Goal: Information Seeking & Learning: Learn about a topic

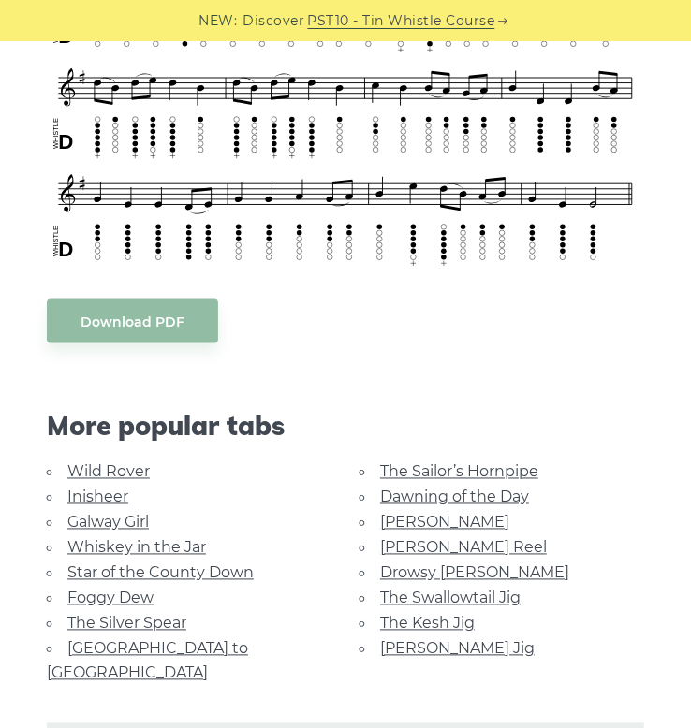
scroll to position [782, 0]
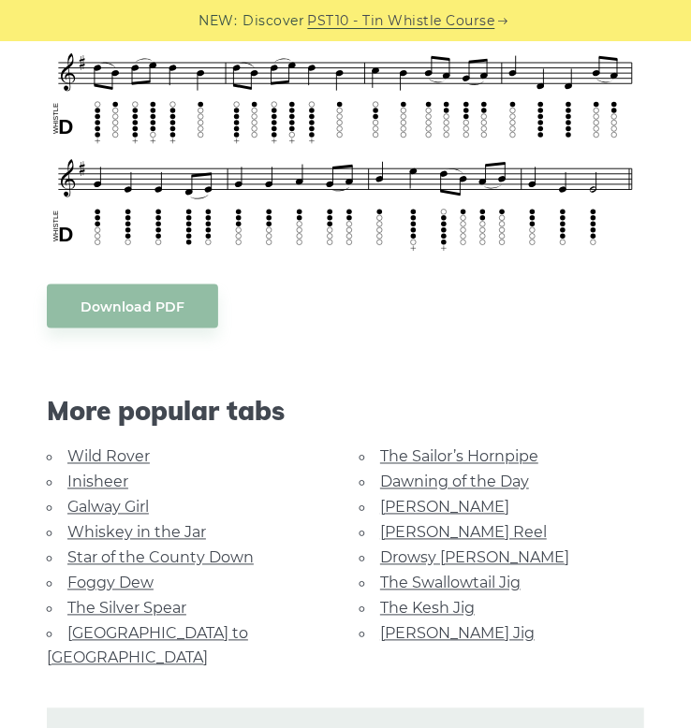
click at [448, 448] on link "The Sailor’s Hornpipe" at bounding box center [459, 457] width 158 height 18
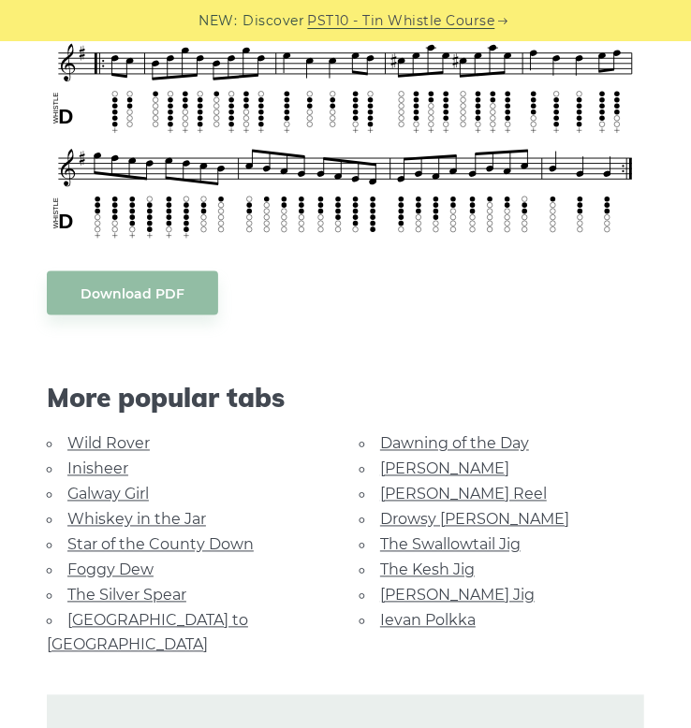
scroll to position [918, 0]
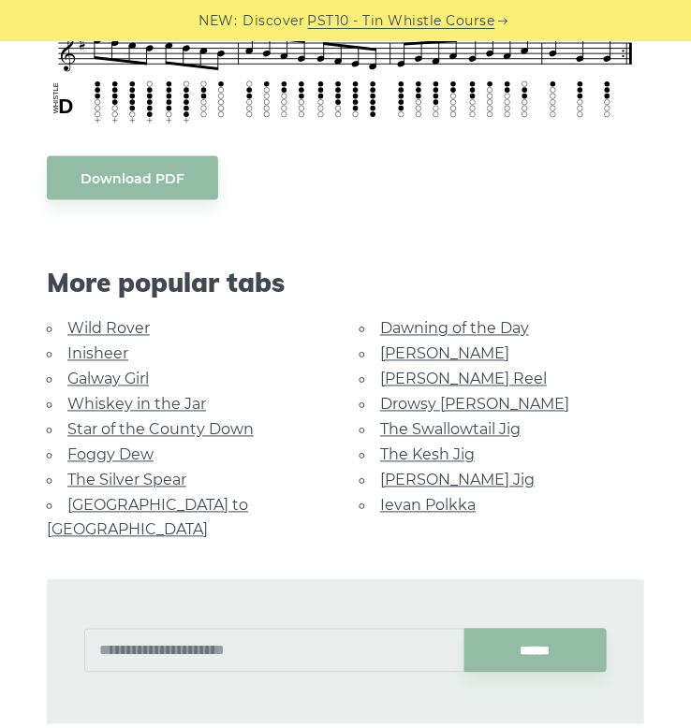
click at [110, 457] on link "Foggy Dew" at bounding box center [110, 456] width 86 height 18
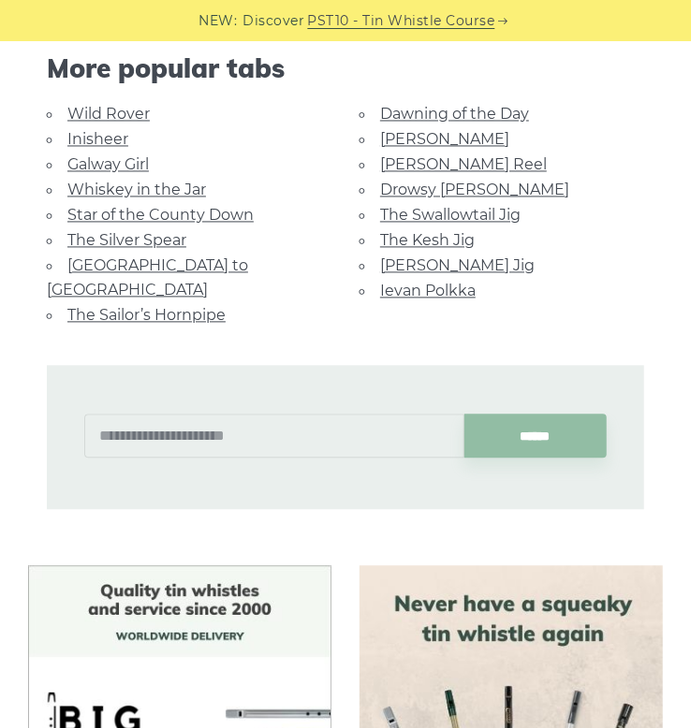
scroll to position [1061, 0]
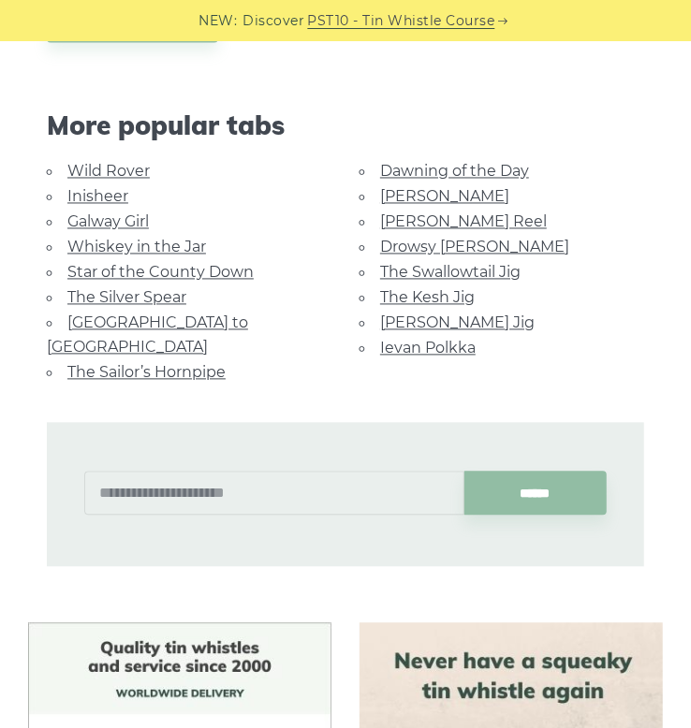
click at [426, 289] on link "The Kesh Jig" at bounding box center [427, 298] width 95 height 18
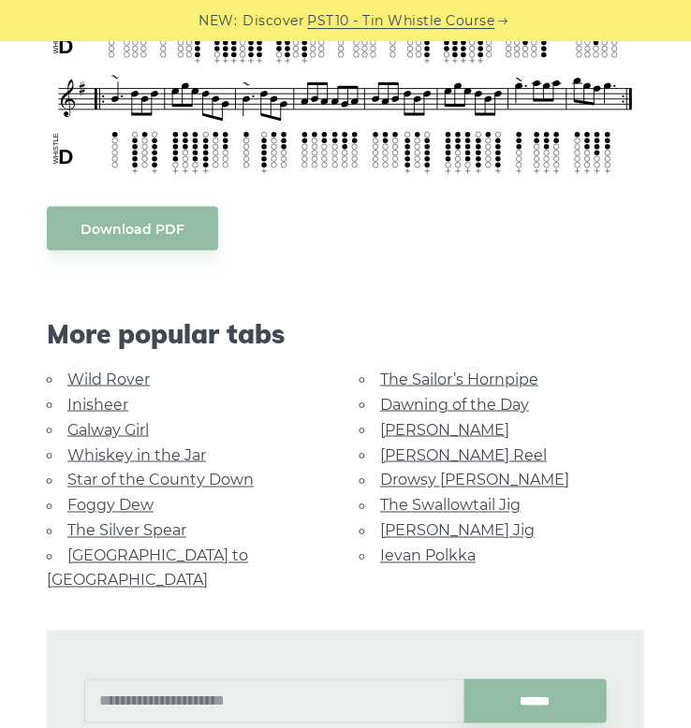
scroll to position [677, 0]
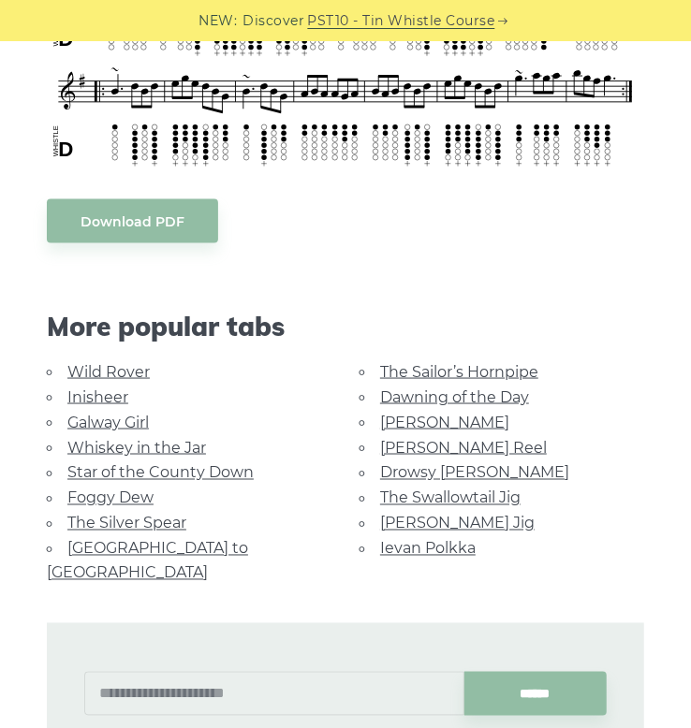
click at [409, 425] on link "[PERSON_NAME]" at bounding box center [444, 423] width 129 height 18
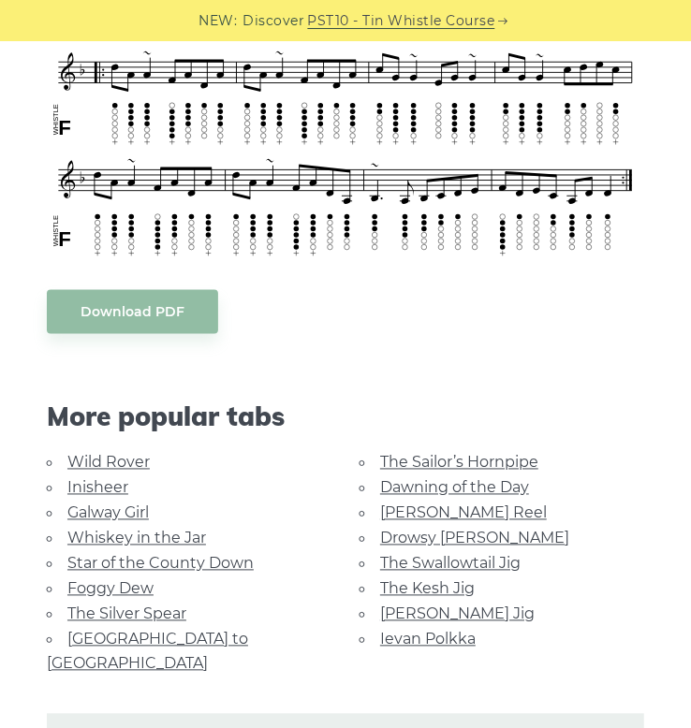
scroll to position [880, 0]
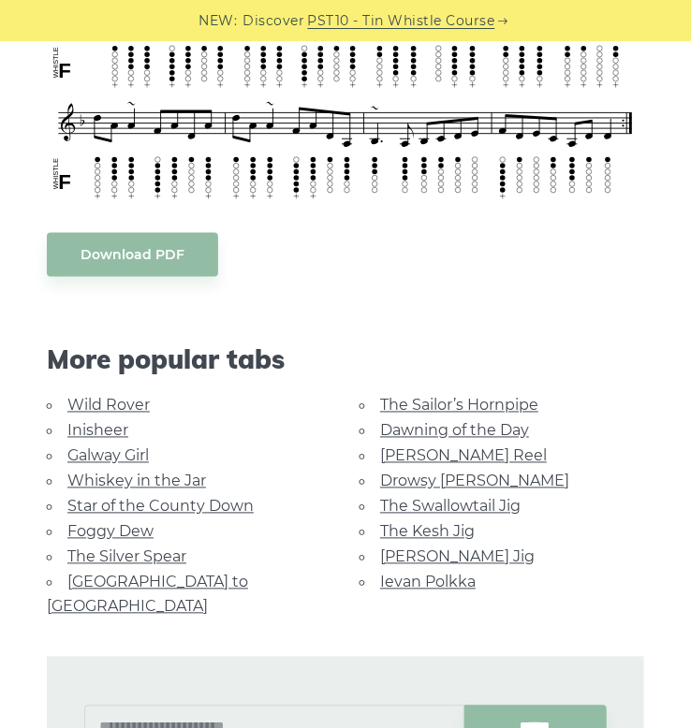
click at [110, 450] on link "Galway Girl" at bounding box center [107, 456] width 81 height 18
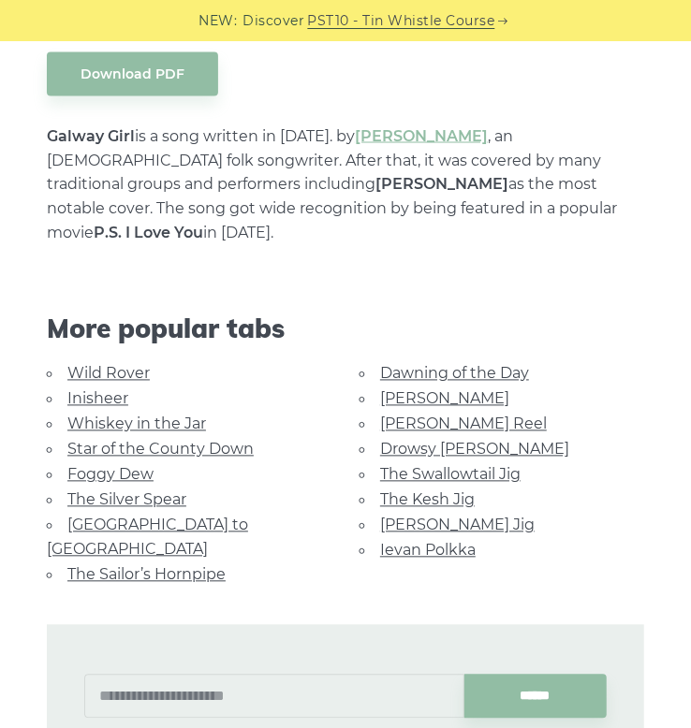
scroll to position [1039, 0]
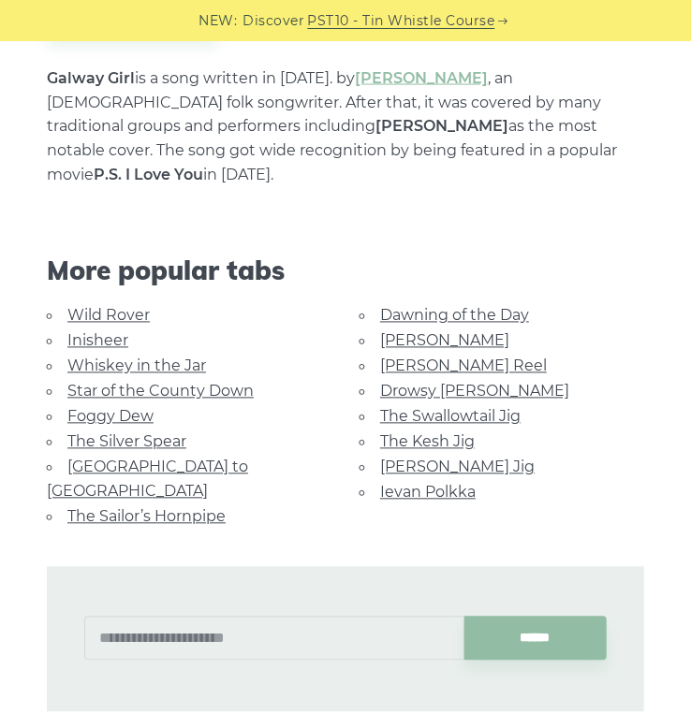
click at [437, 459] on link "[PERSON_NAME] Jig" at bounding box center [457, 468] width 154 height 18
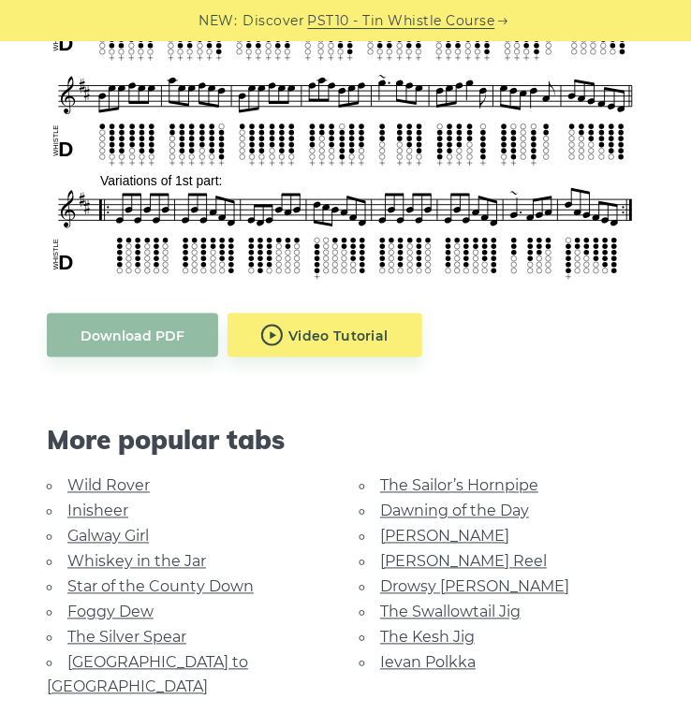
scroll to position [786, 0]
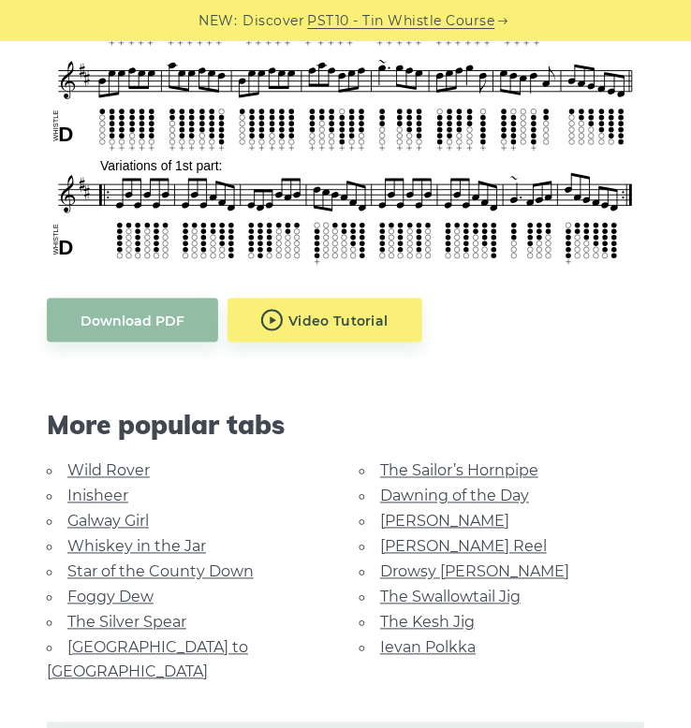
click at [105, 493] on link "Inisheer" at bounding box center [97, 497] width 61 height 18
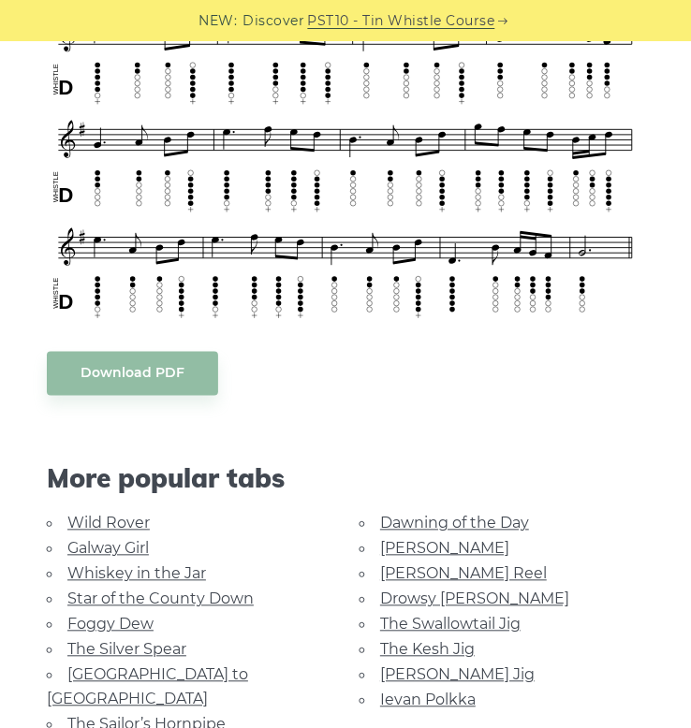
scroll to position [972, 0]
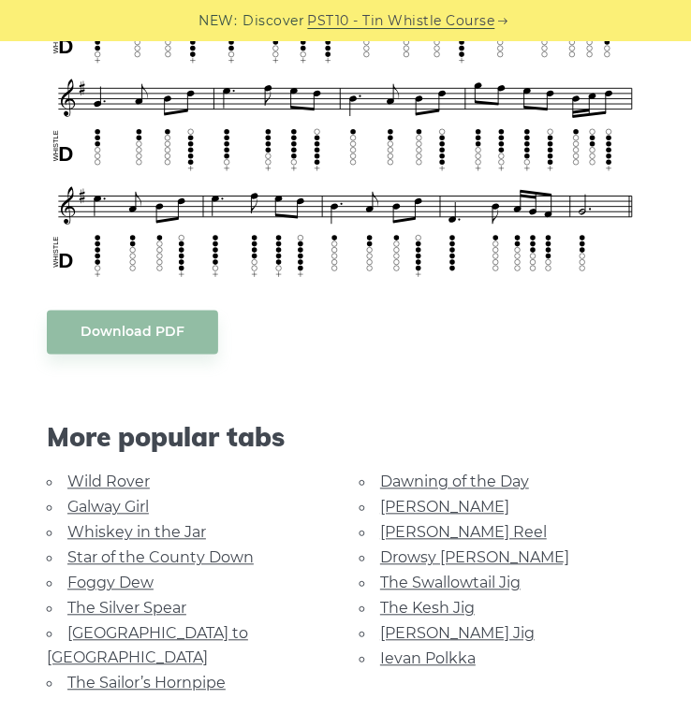
click at [417, 549] on link "Drowsy [PERSON_NAME]" at bounding box center [474, 558] width 189 height 18
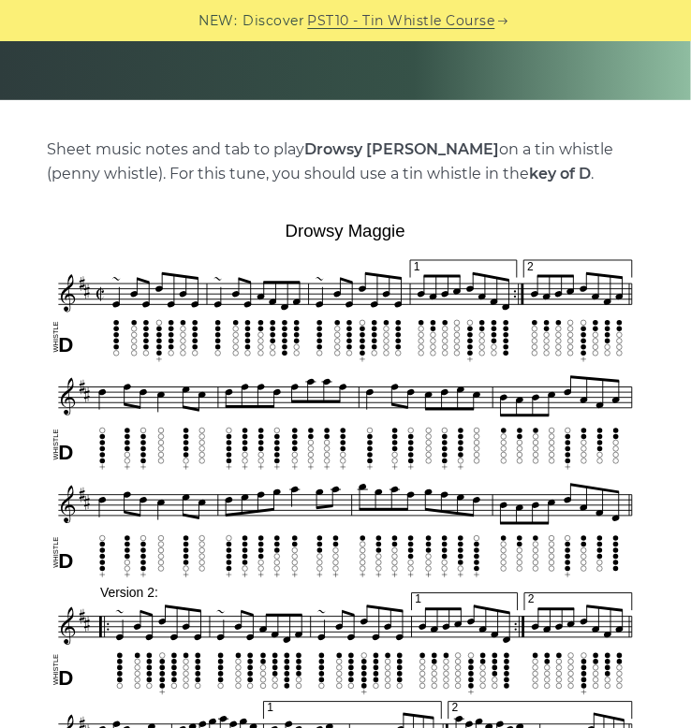
scroll to position [341, 0]
